Goal: Information Seeking & Learning: Learn about a topic

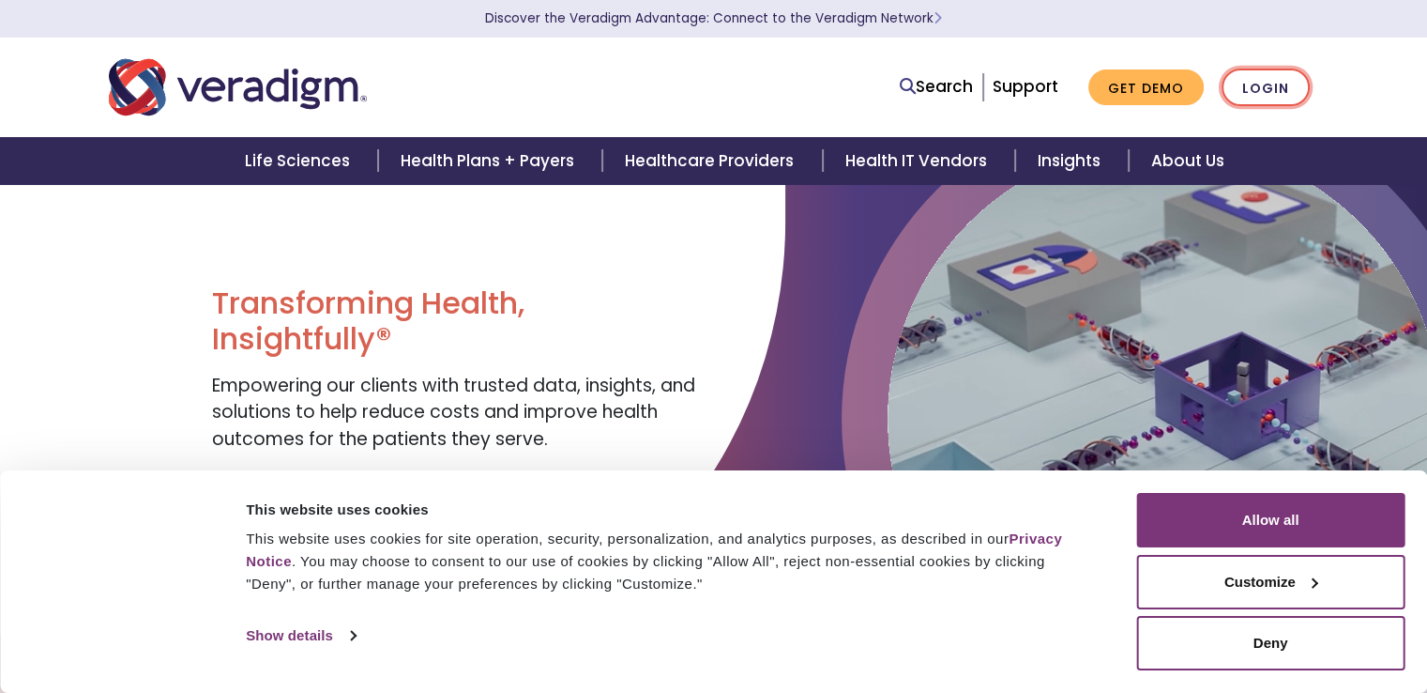
click at [1288, 93] on link "Login" at bounding box center [1266, 88] width 88 height 38
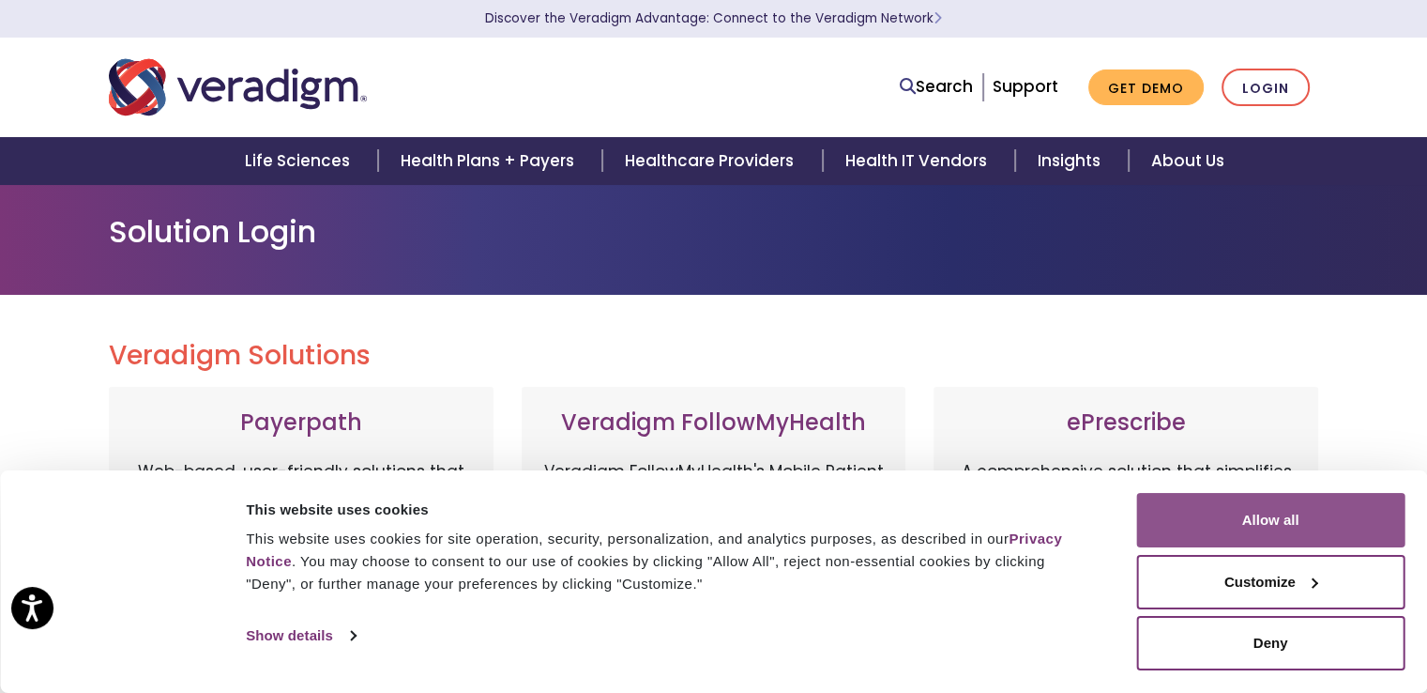
click at [1284, 526] on button "Allow all" at bounding box center [1270, 520] width 268 height 54
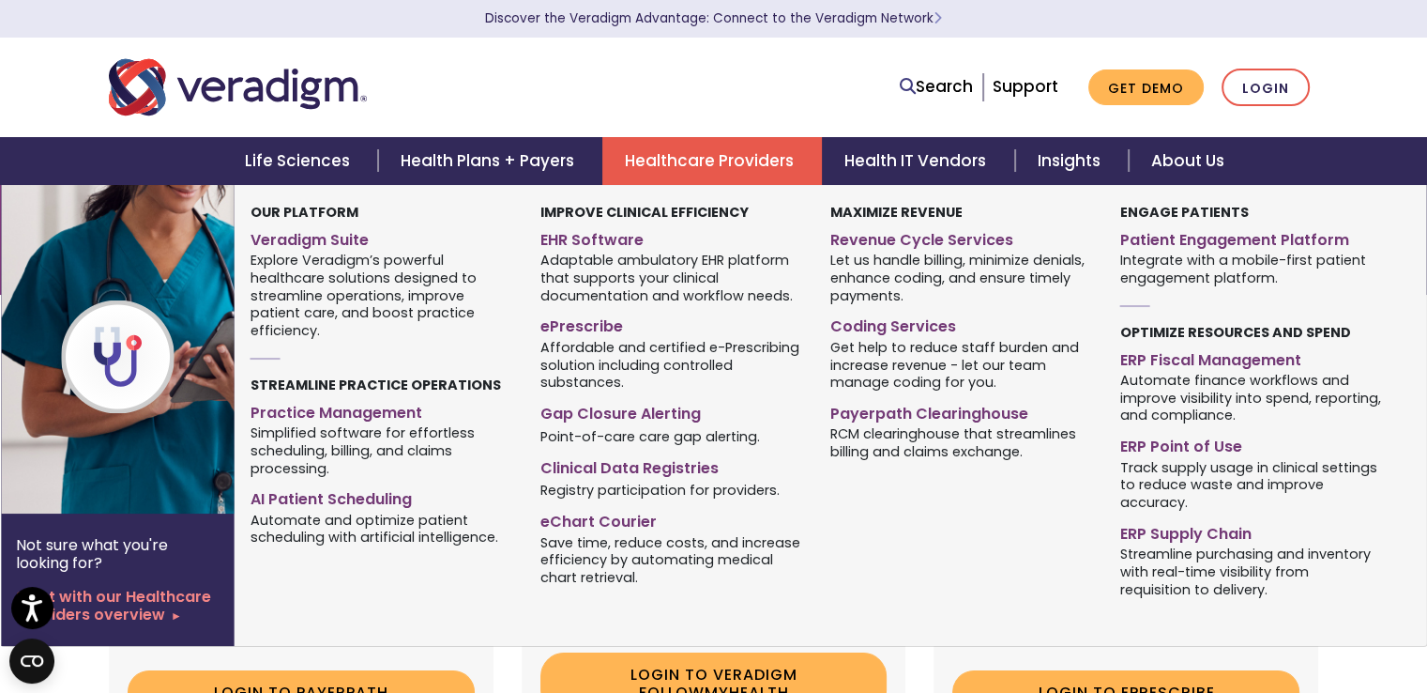
click at [691, 160] on link "Healthcare Providers" at bounding box center [712, 161] width 220 height 48
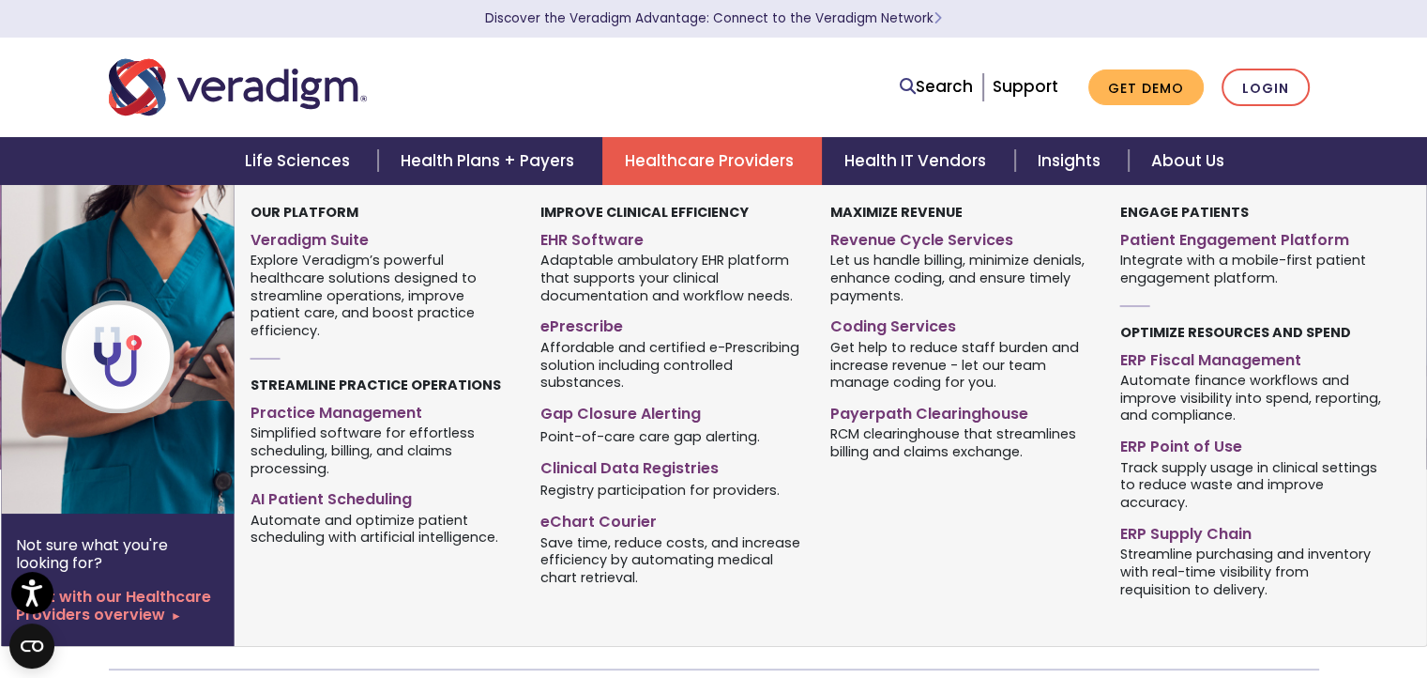
click at [582, 251] on span "Adaptable ambulatory EHR platform that supports your clinical documentation and…" at bounding box center [672, 278] width 262 height 54
click at [582, 240] on link "EHR Software" at bounding box center [672, 236] width 262 height 27
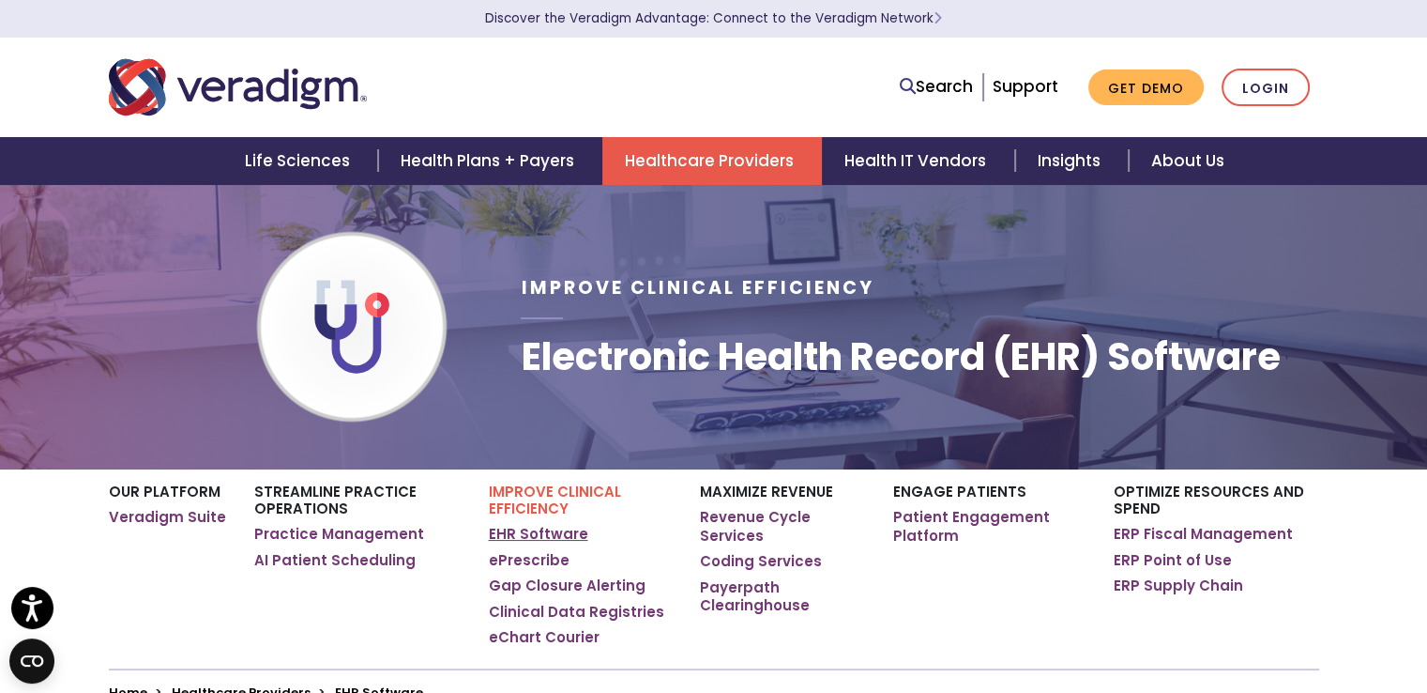
click at [533, 535] on link "EHR Software" at bounding box center [538, 534] width 99 height 19
click at [1414, 282] on div "Improve Clinical Efficiency Electronic Health Record (EHR) Software" at bounding box center [713, 326] width 1427 height 285
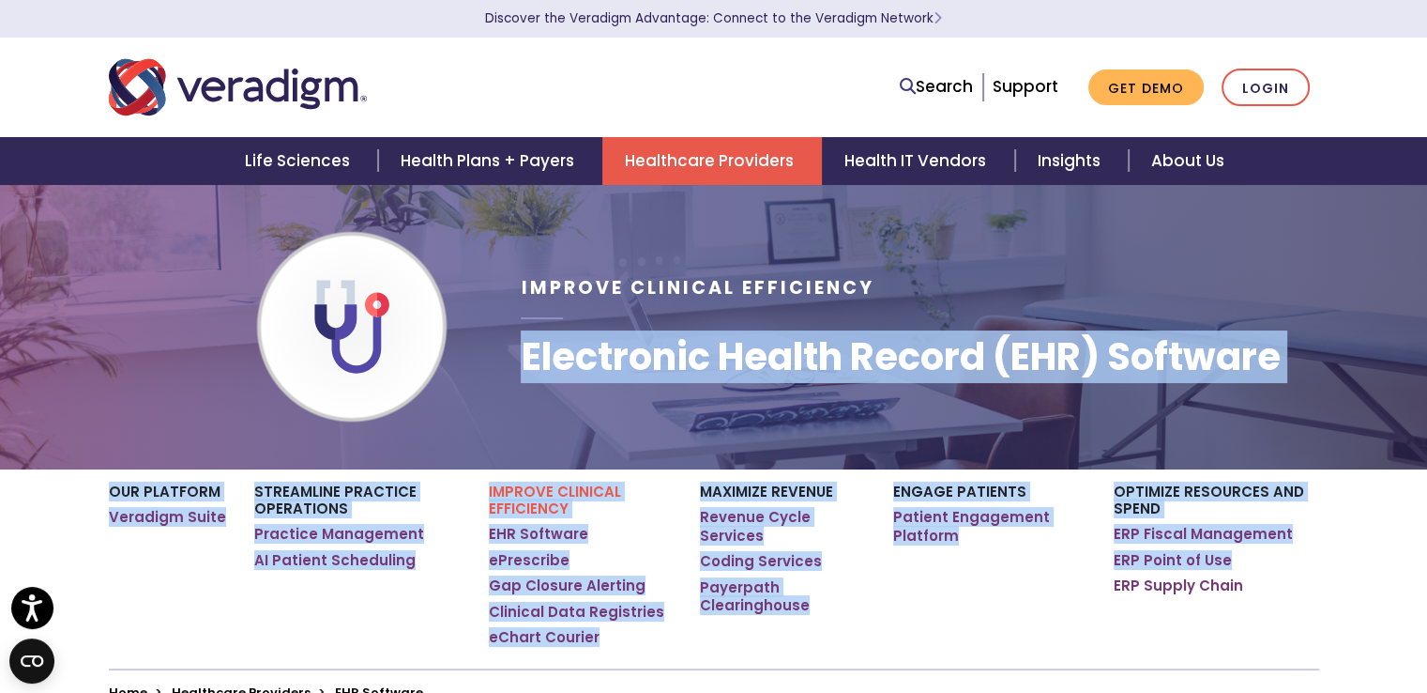
drag, startPoint x: 1414, startPoint y: 282, endPoint x: 1414, endPoint y: 562, distance: 279.7
click at [1414, 562] on body "Press Alt+1 for screen-reader mode, Alt+0 to cancel Accessibility Screen-Reader…" at bounding box center [713, 530] width 1427 height 693
click at [1142, 356] on h1 "Electronic Health Record (EHR) Software" at bounding box center [900, 356] width 759 height 45
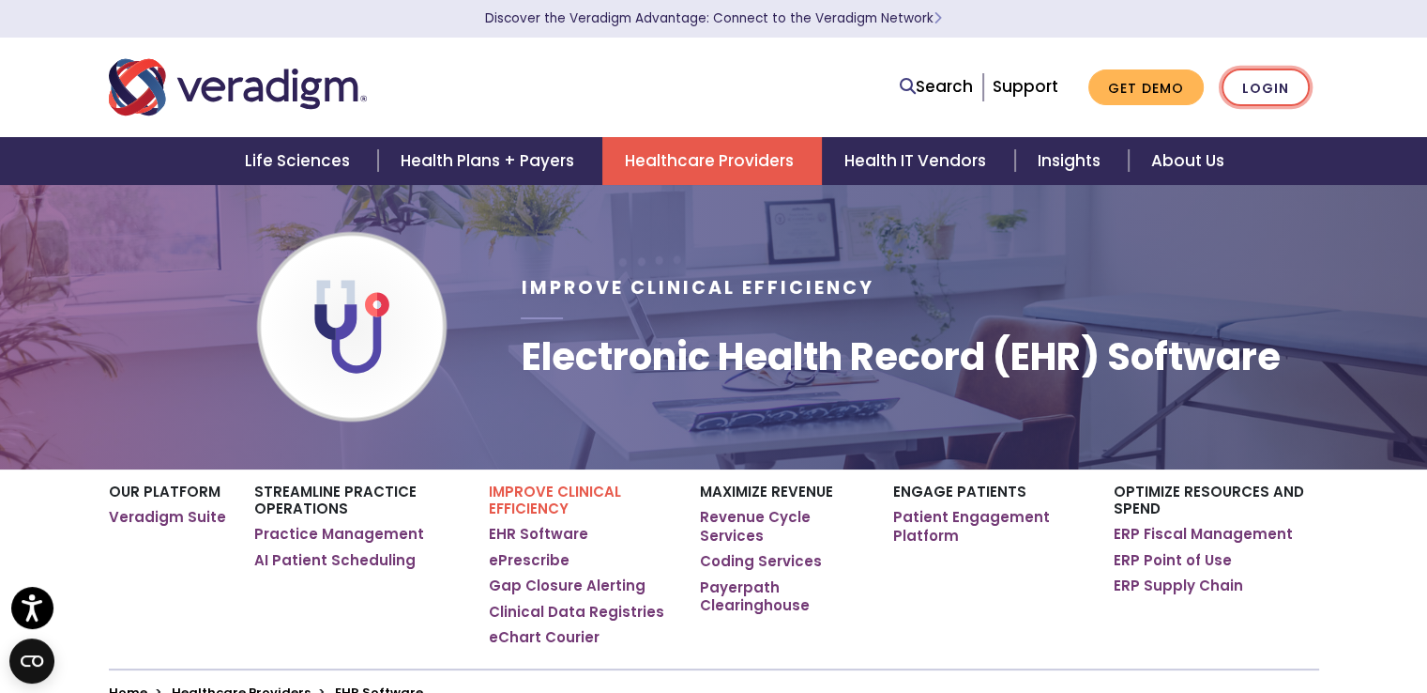
click at [1258, 84] on link "Login" at bounding box center [1266, 88] width 88 height 38
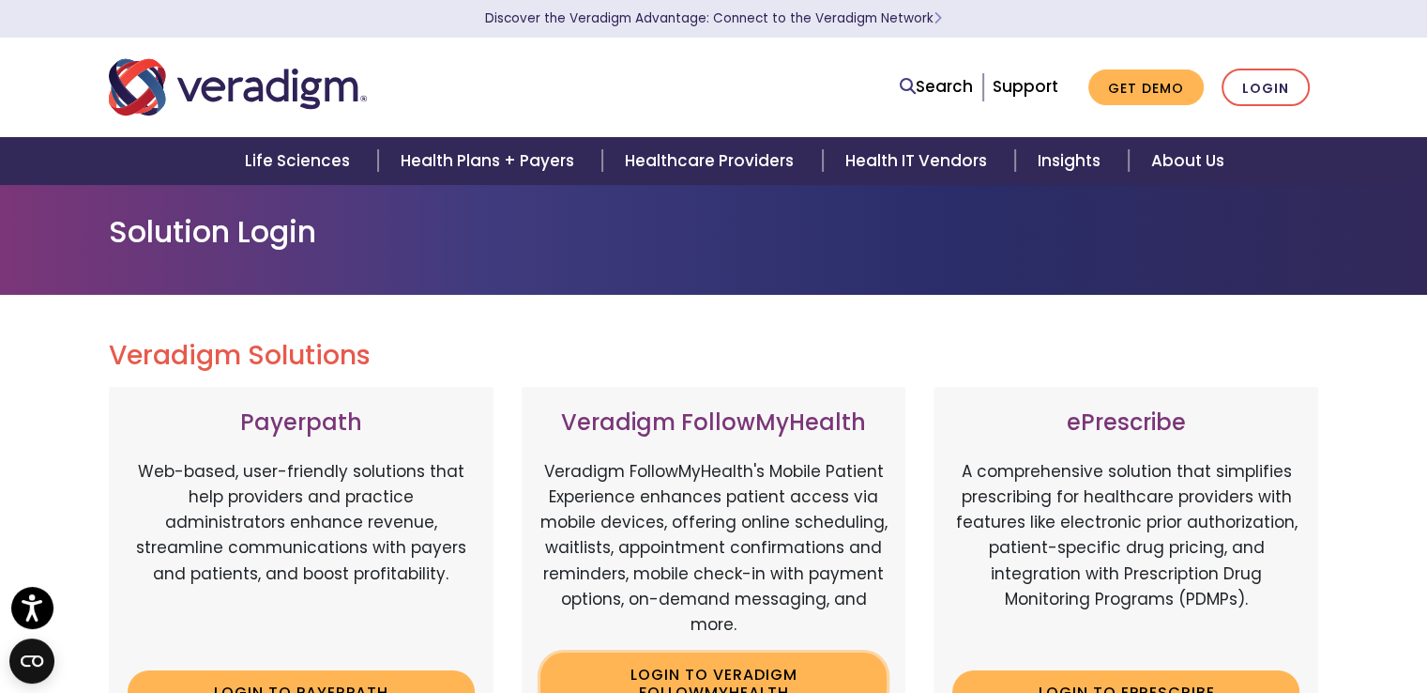
click at [754, 681] on link "Login to Veradigm FollowMyHealth" at bounding box center [714, 682] width 347 height 61
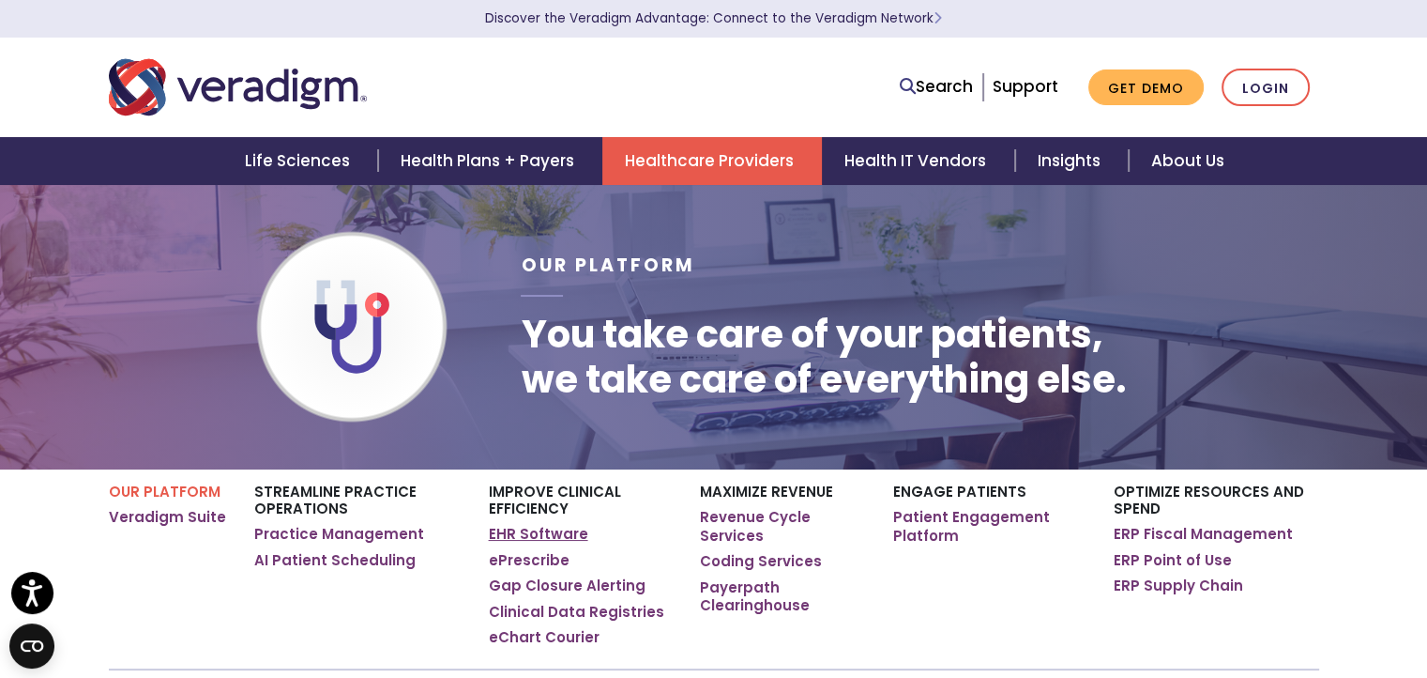
click at [520, 537] on link "EHR Software" at bounding box center [538, 534] width 99 height 19
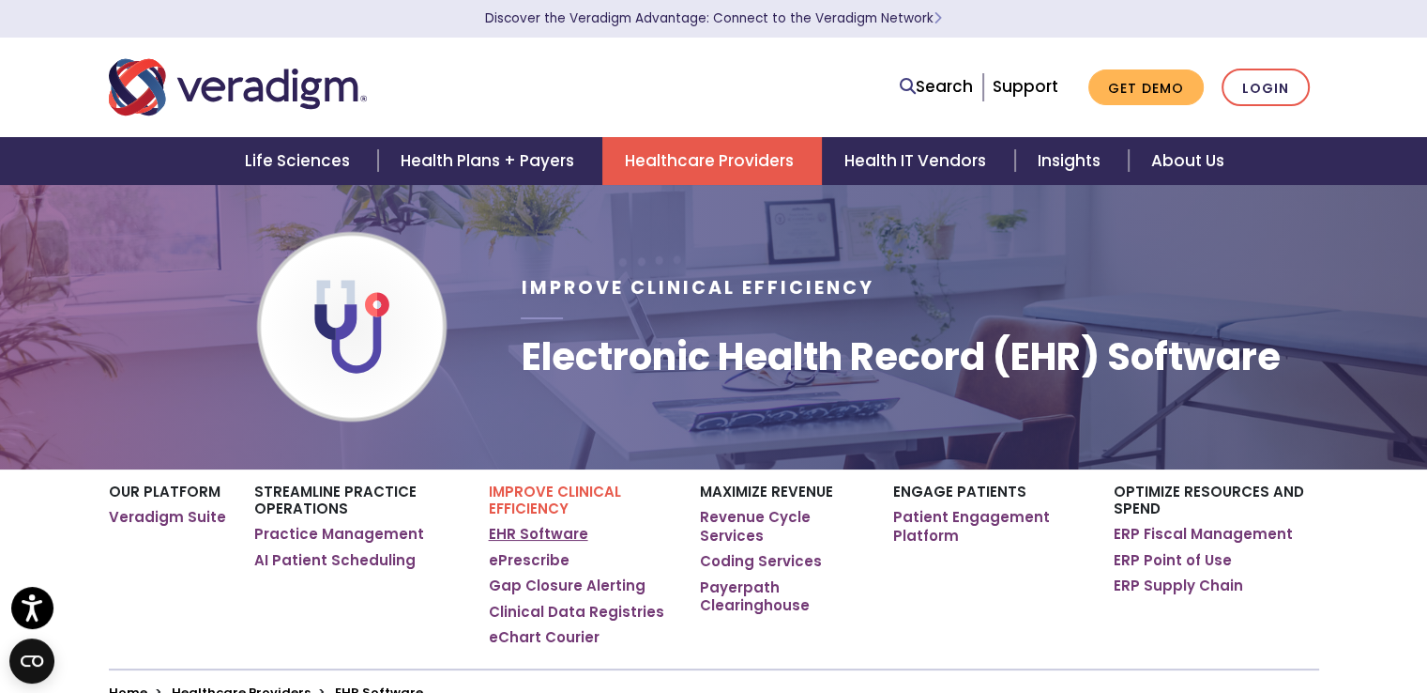
click at [533, 536] on link "EHR Software" at bounding box center [538, 534] width 99 height 19
click at [1280, 86] on link "Login" at bounding box center [1266, 88] width 88 height 38
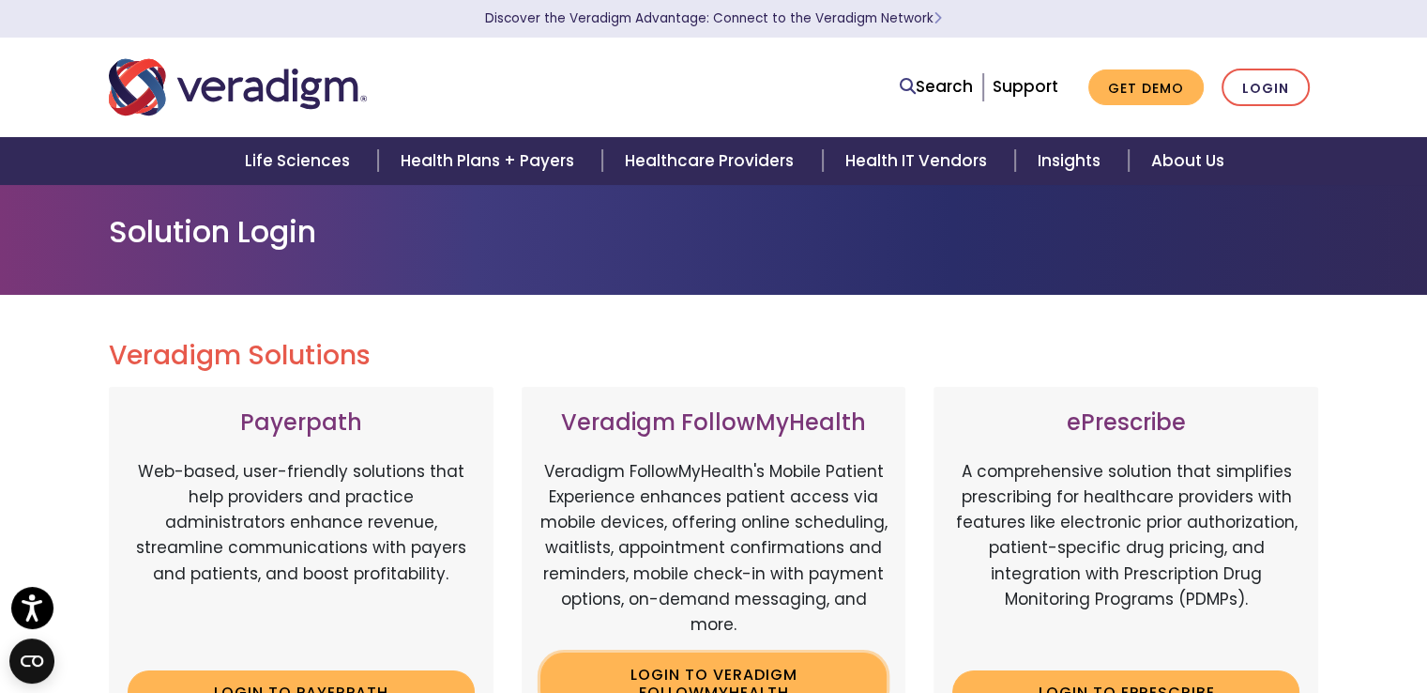
click at [702, 677] on link "Login to Veradigm FollowMyHealth" at bounding box center [714, 682] width 347 height 61
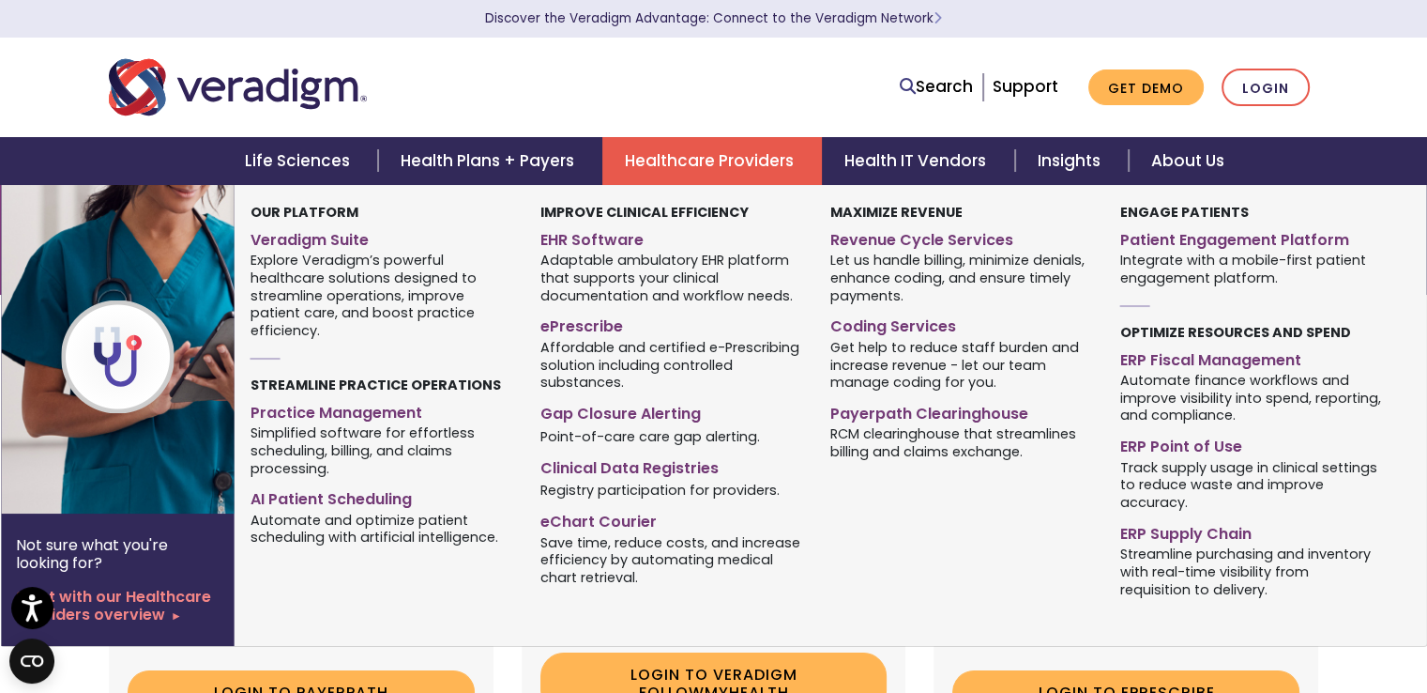
click at [751, 161] on link "Healthcare Providers" at bounding box center [712, 161] width 220 height 48
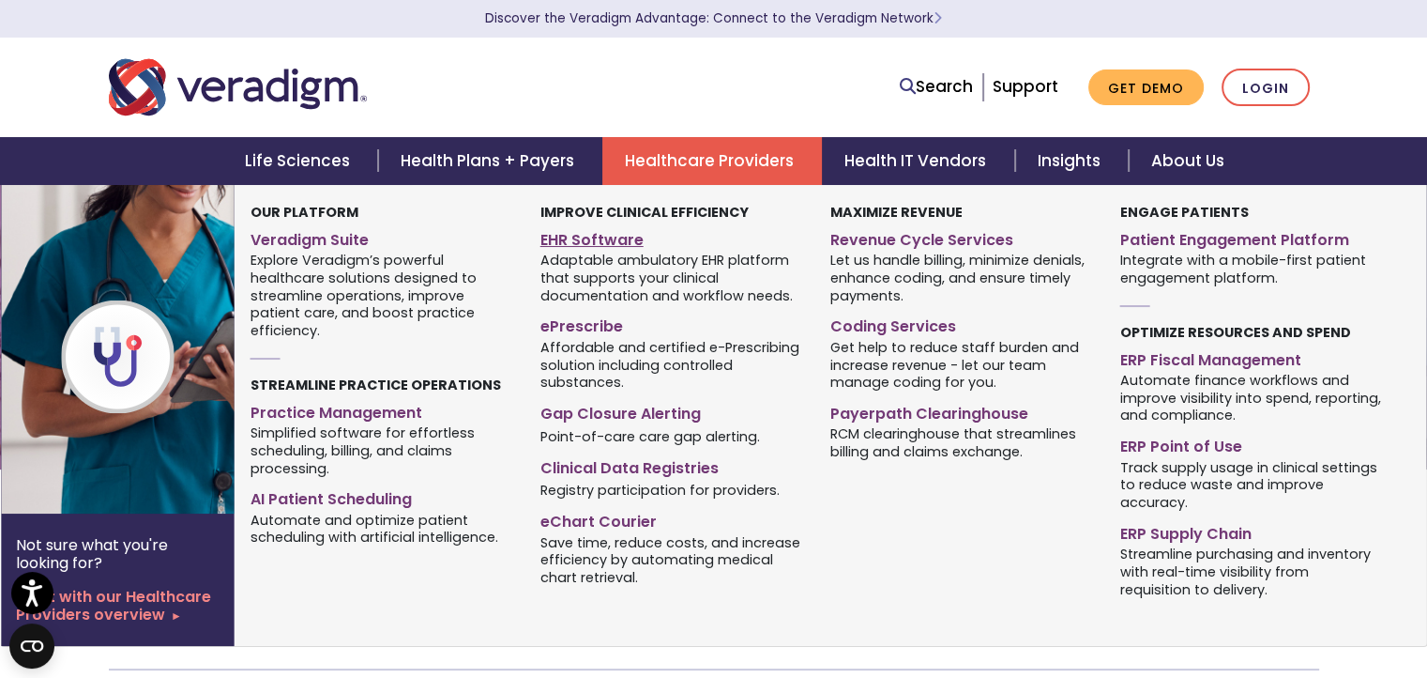
click at [591, 244] on link "EHR Software" at bounding box center [672, 236] width 262 height 27
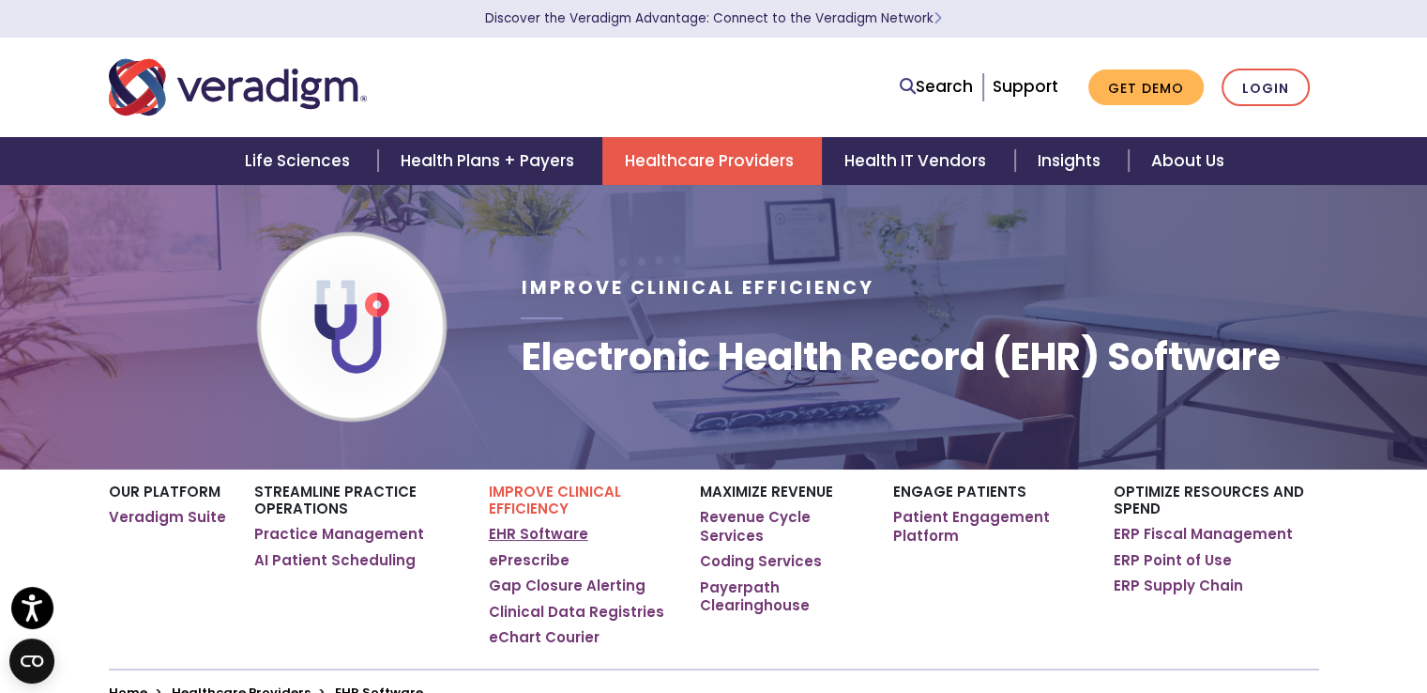
click at [511, 538] on link "EHR Software" at bounding box center [538, 534] width 99 height 19
